Goal: Register for event/course

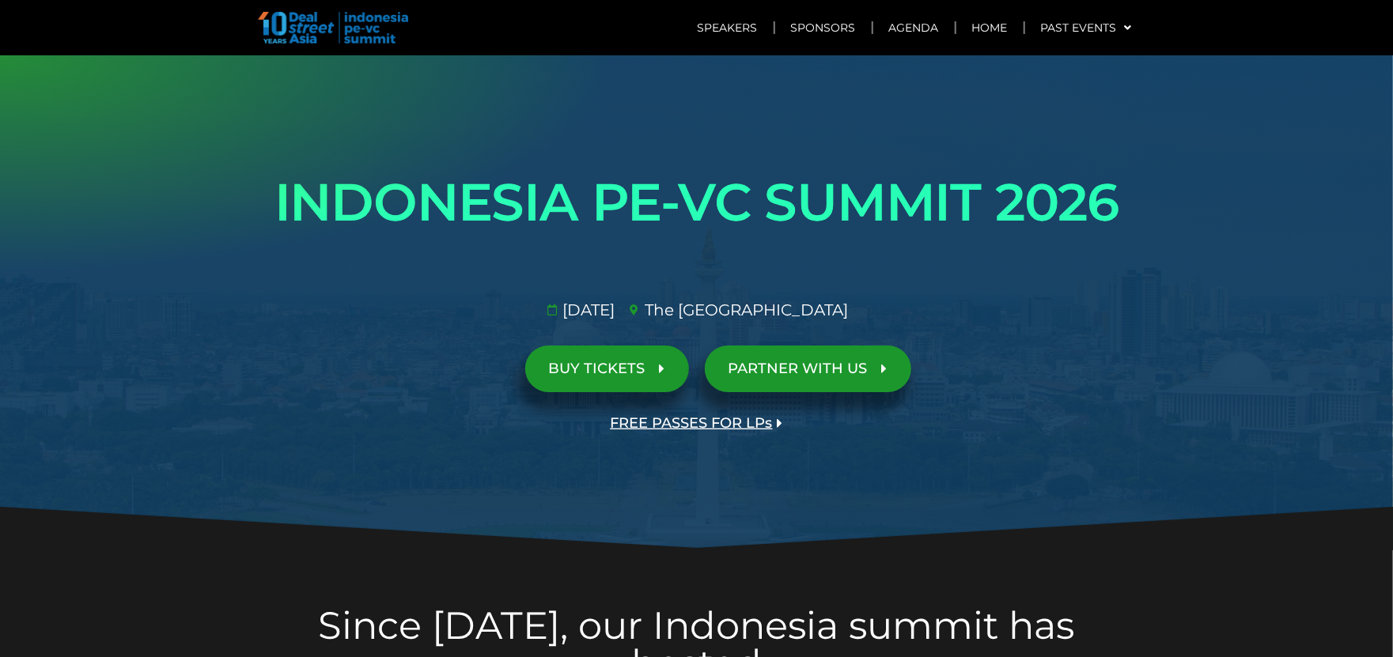
click at [739, 424] on span "FREE PASSES FOR LPs" at bounding box center [692, 423] width 162 height 15
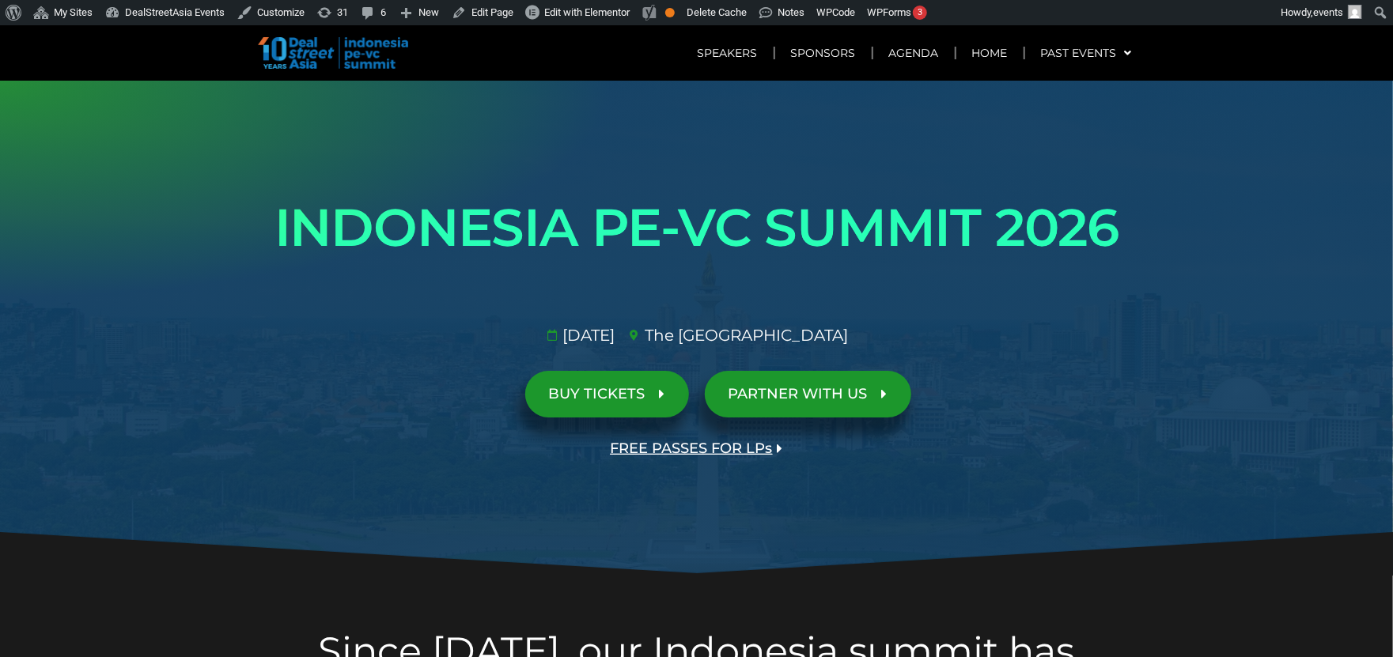
click at [678, 452] on span "FREE PASSES FOR LPs" at bounding box center [692, 448] width 162 height 15
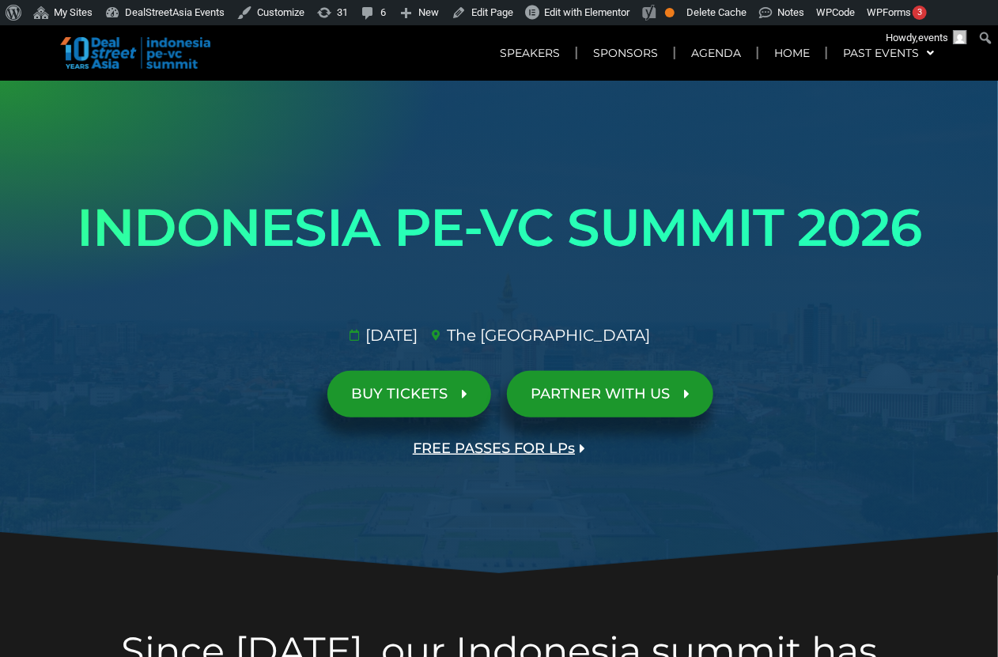
click at [534, 447] on span "FREE PASSES FOR LPs" at bounding box center [494, 448] width 162 height 15
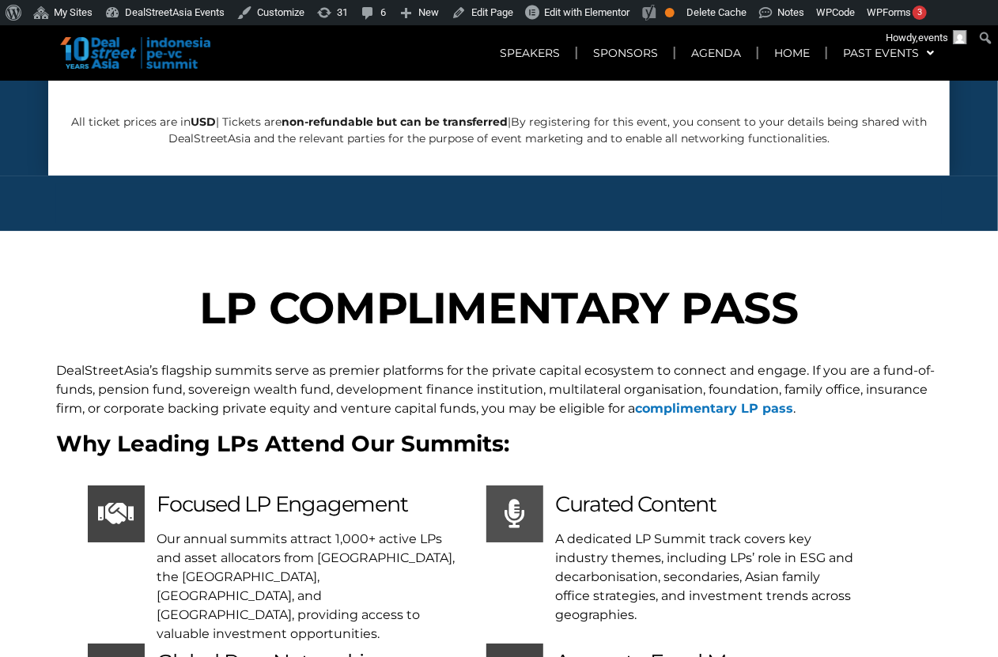
scroll to position [4730, 0]
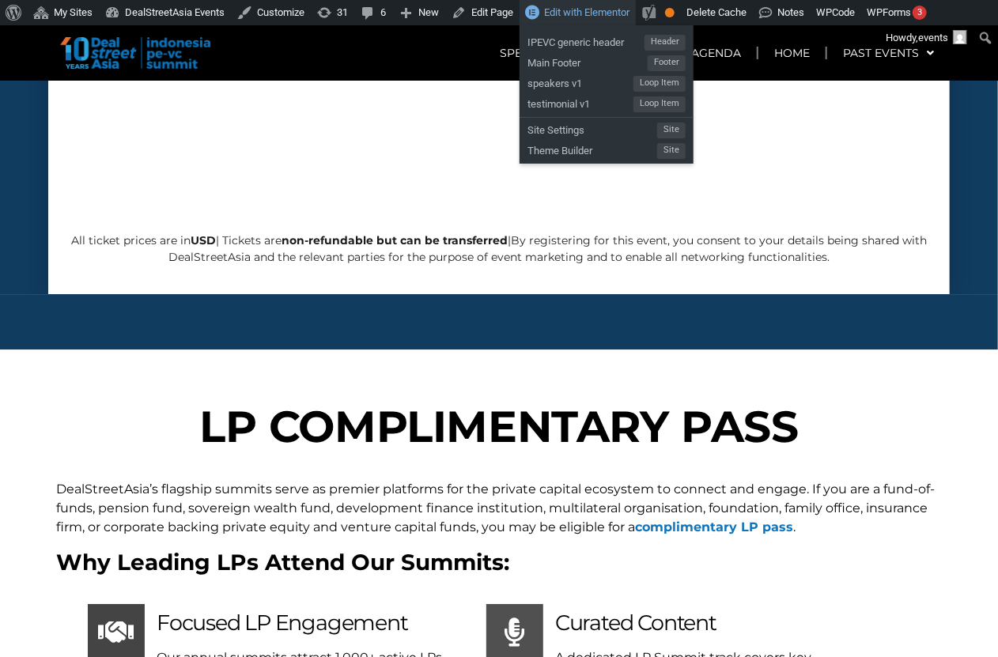
click at [584, 12] on span "Edit with Elementor" at bounding box center [586, 12] width 85 height 12
